Goal: Find contact information

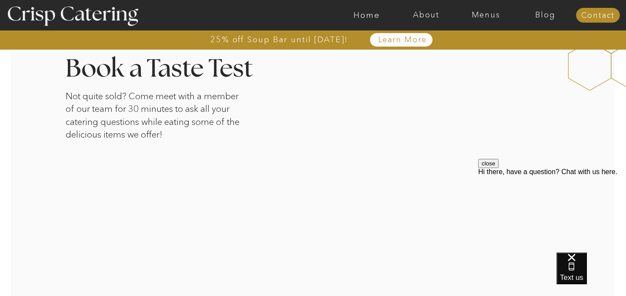
scroll to position [1452, 0]
click at [606, 15] on nav "Contact" at bounding box center [598, 15] width 44 height 9
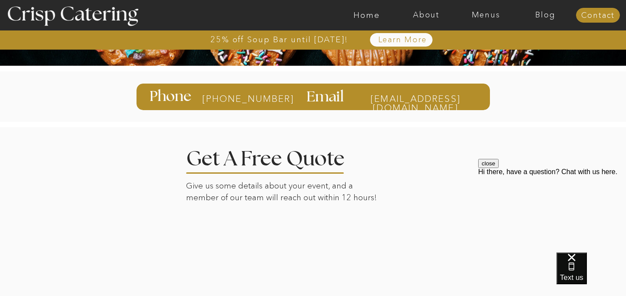
click at [117, 260] on div at bounding box center [313, 274] width 606 height 297
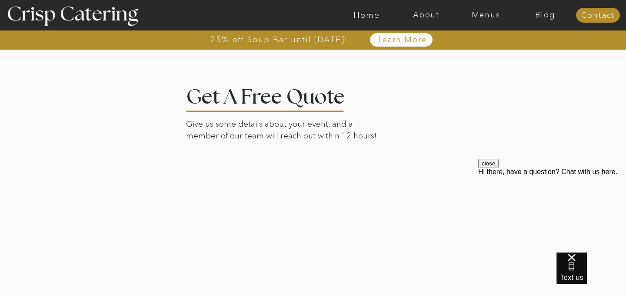
scroll to position [221, 0]
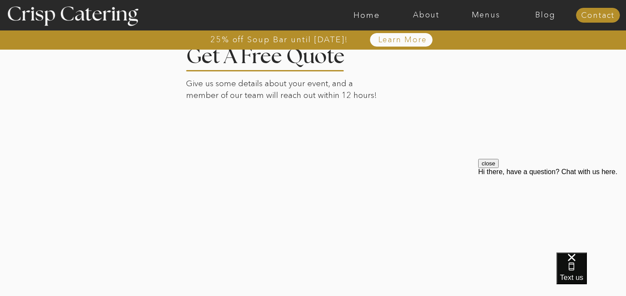
click at [150, 246] on div at bounding box center [313, 172] width 606 height 297
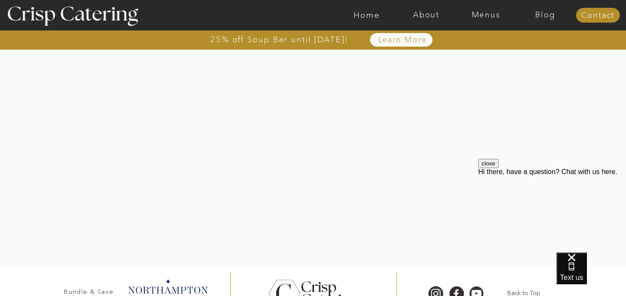
scroll to position [289, 0]
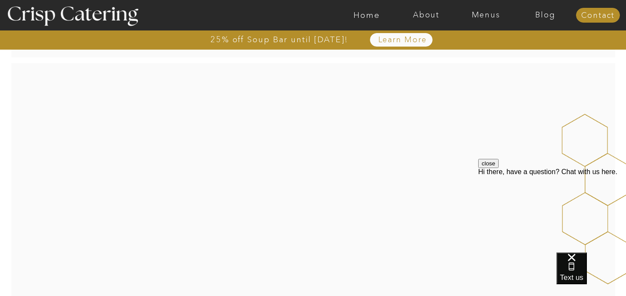
scroll to position [255, 0]
